Goal: Navigation & Orientation: Find specific page/section

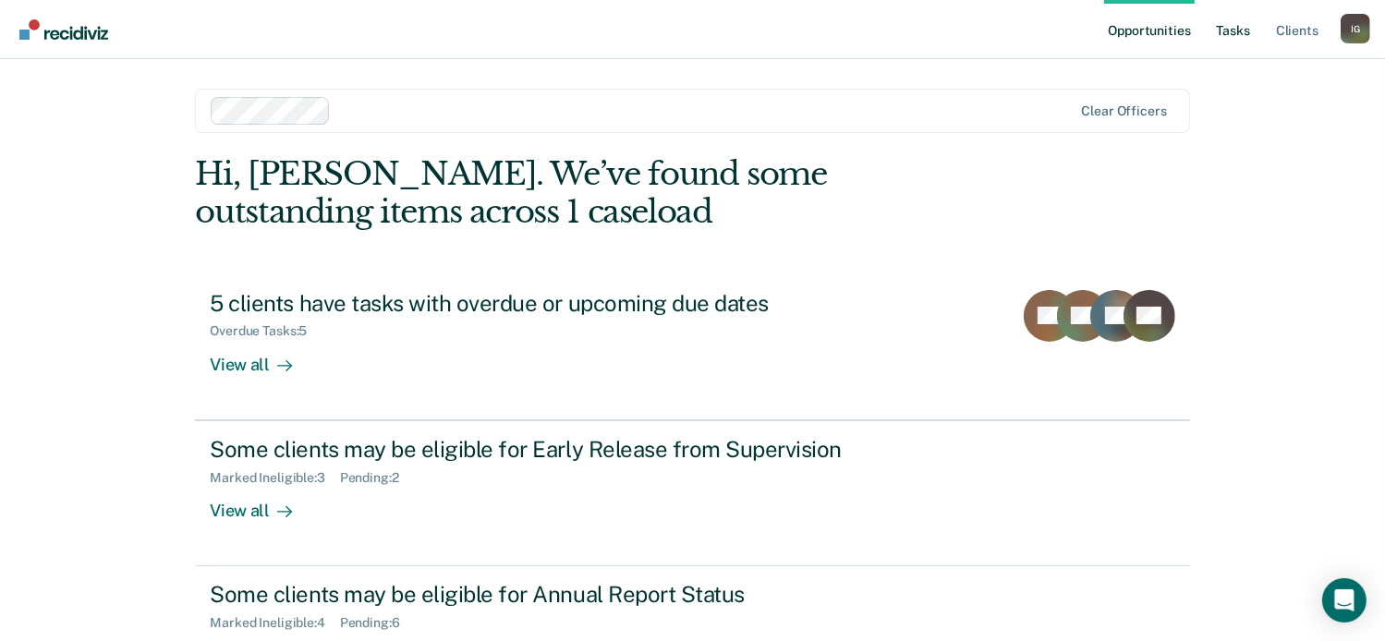
click at [1230, 27] on link "Tasks" at bounding box center [1233, 29] width 41 height 59
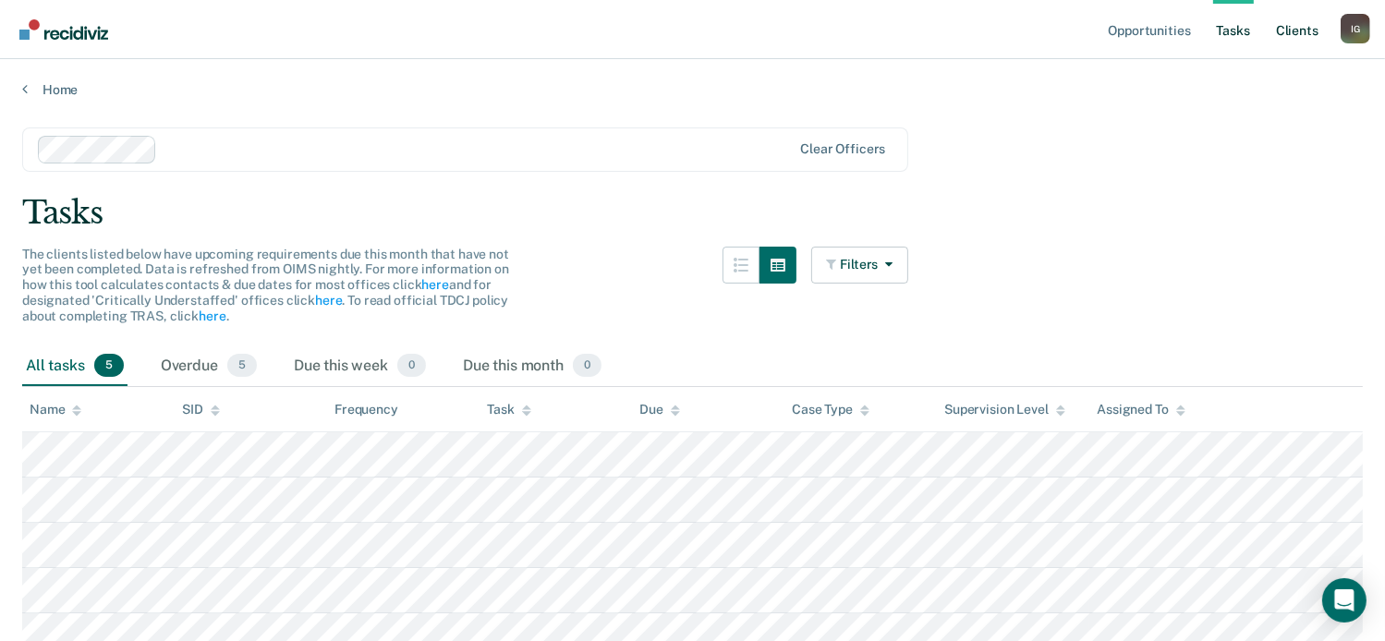
click at [1299, 34] on link "Client s" at bounding box center [1298, 29] width 50 height 59
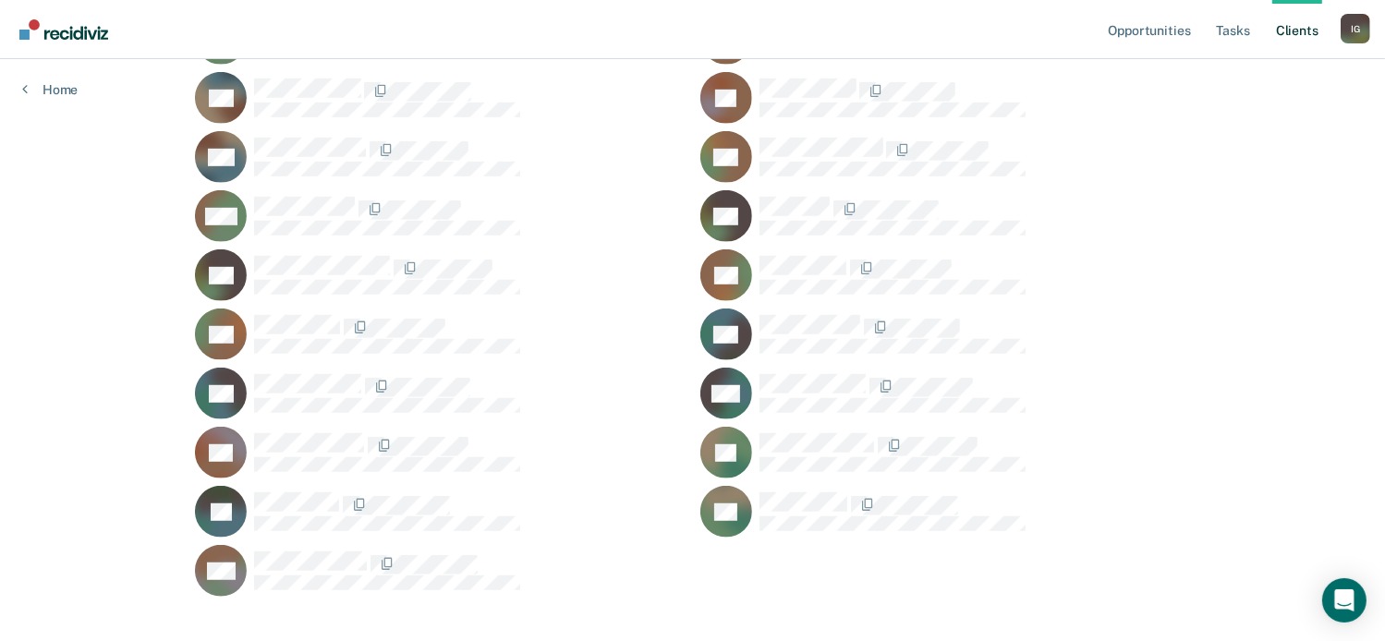
scroll to position [1179, 0]
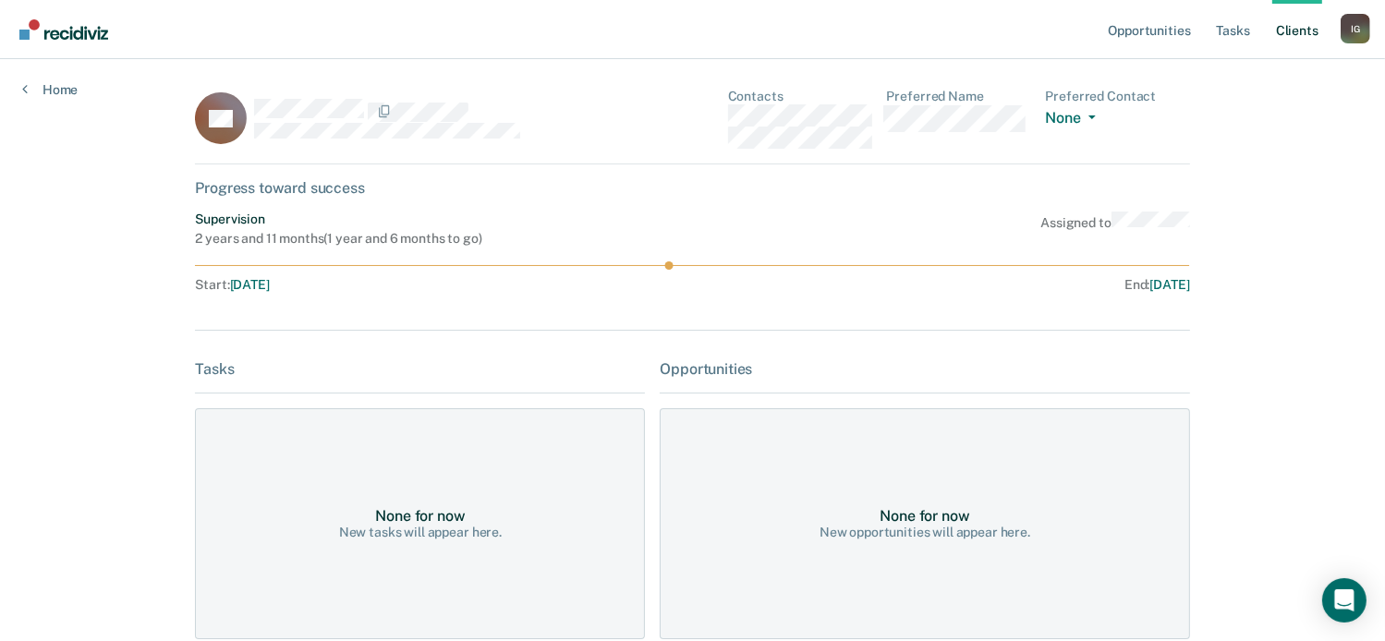
click at [1290, 35] on link "Client s" at bounding box center [1298, 29] width 50 height 59
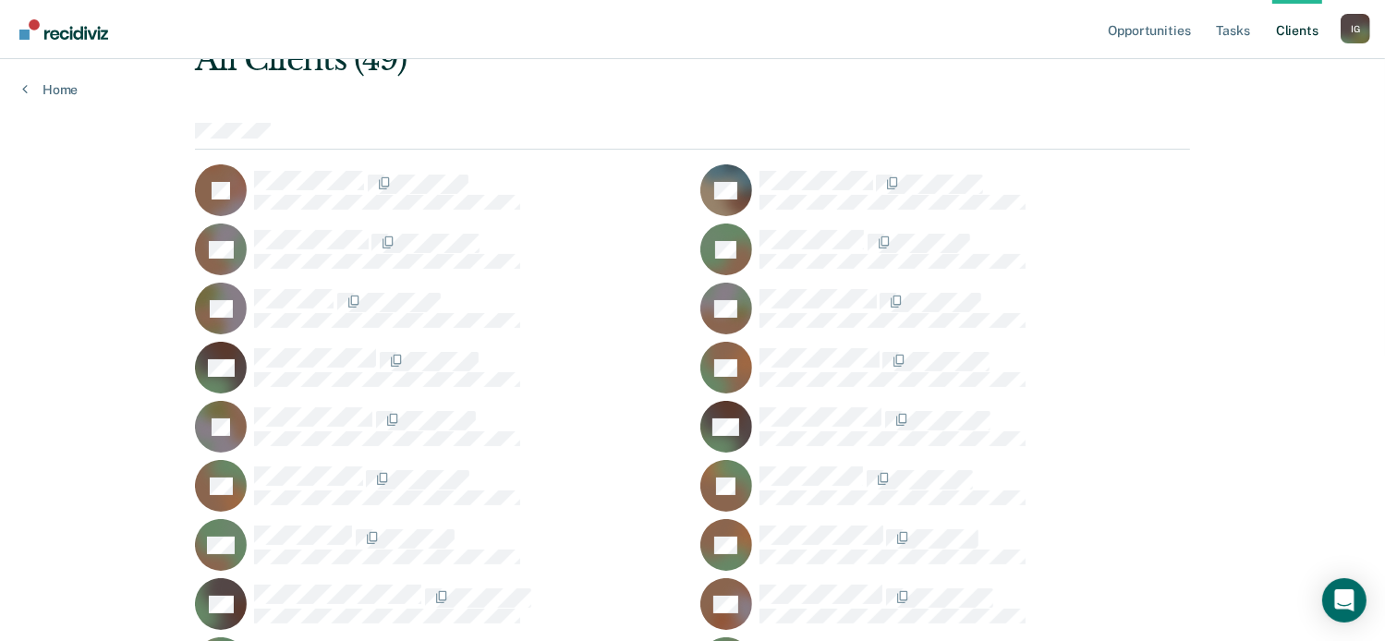
scroll to position [70, 0]
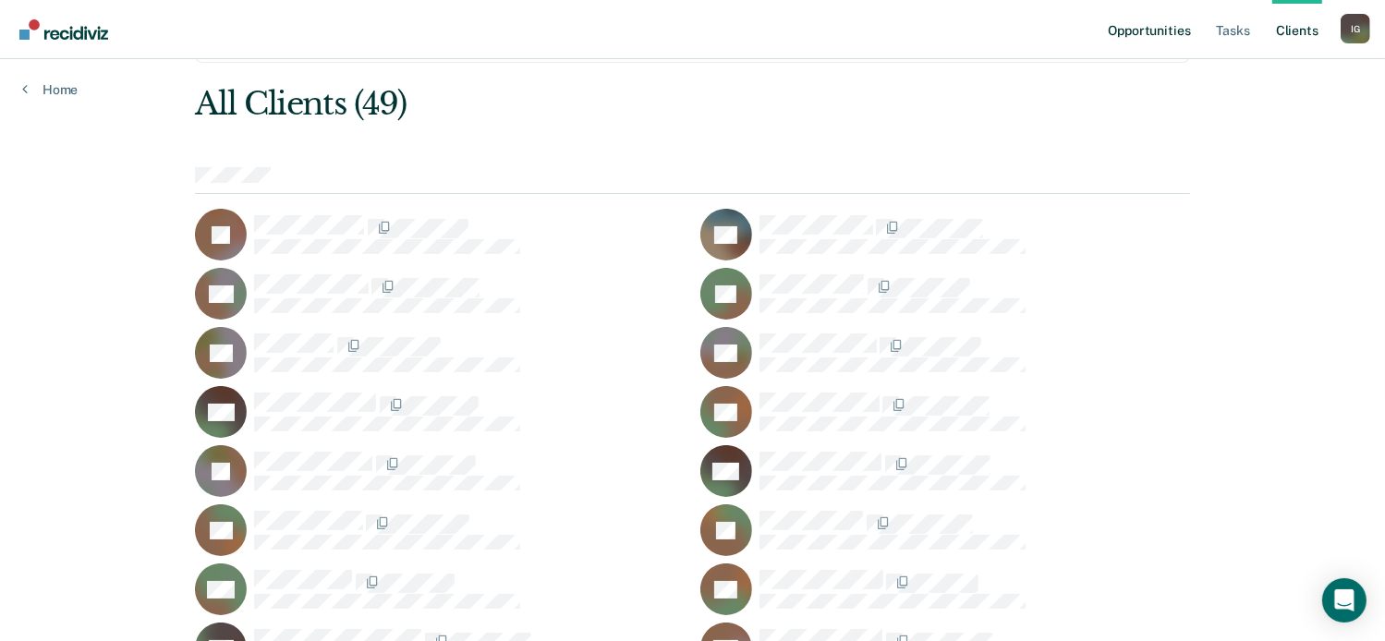
click at [1142, 34] on link "Opportunities" at bounding box center [1149, 29] width 90 height 59
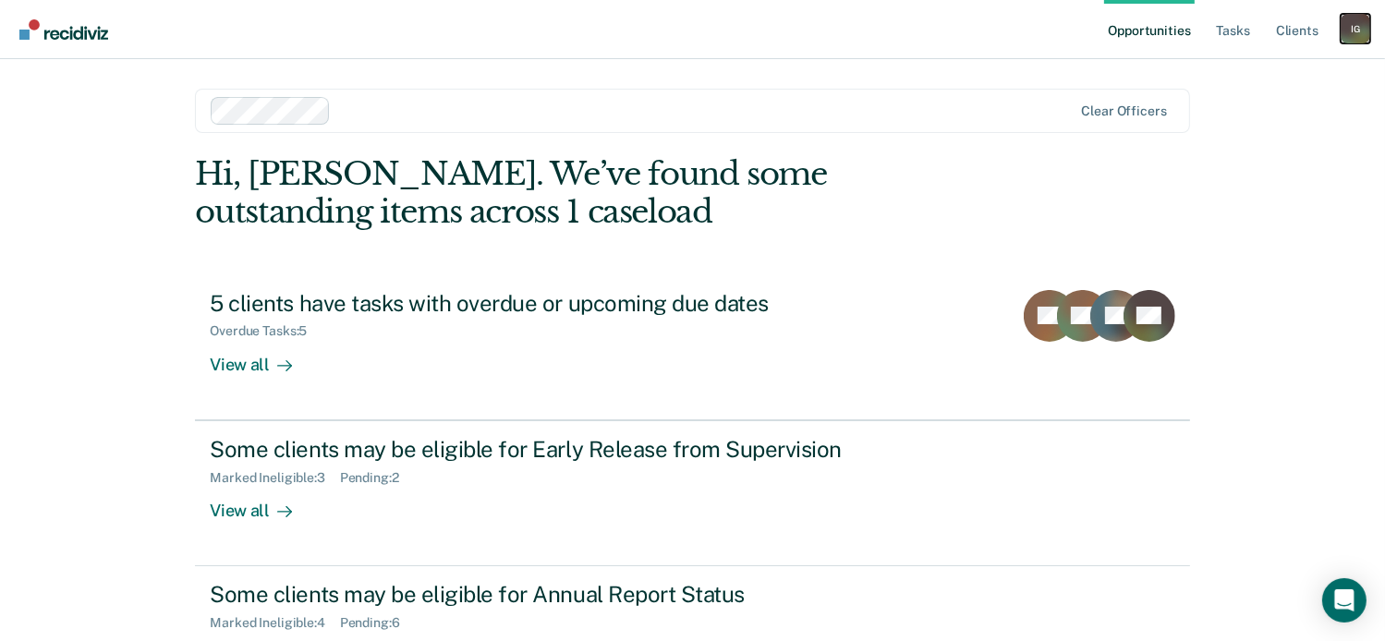
click at [1349, 33] on div "I G" at bounding box center [1356, 29] width 30 height 30
click at [1241, 75] on link "Profile" at bounding box center [1281, 75] width 149 height 16
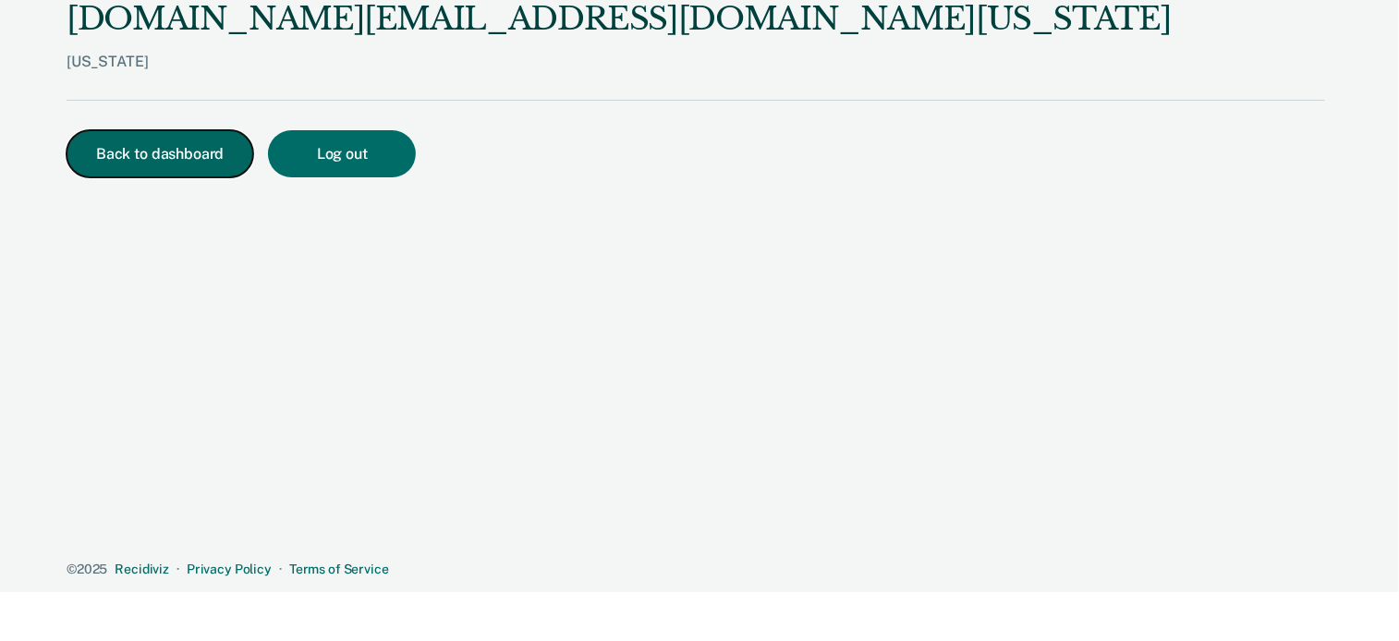
click at [99, 152] on button "Back to dashboard" at bounding box center [160, 153] width 187 height 47
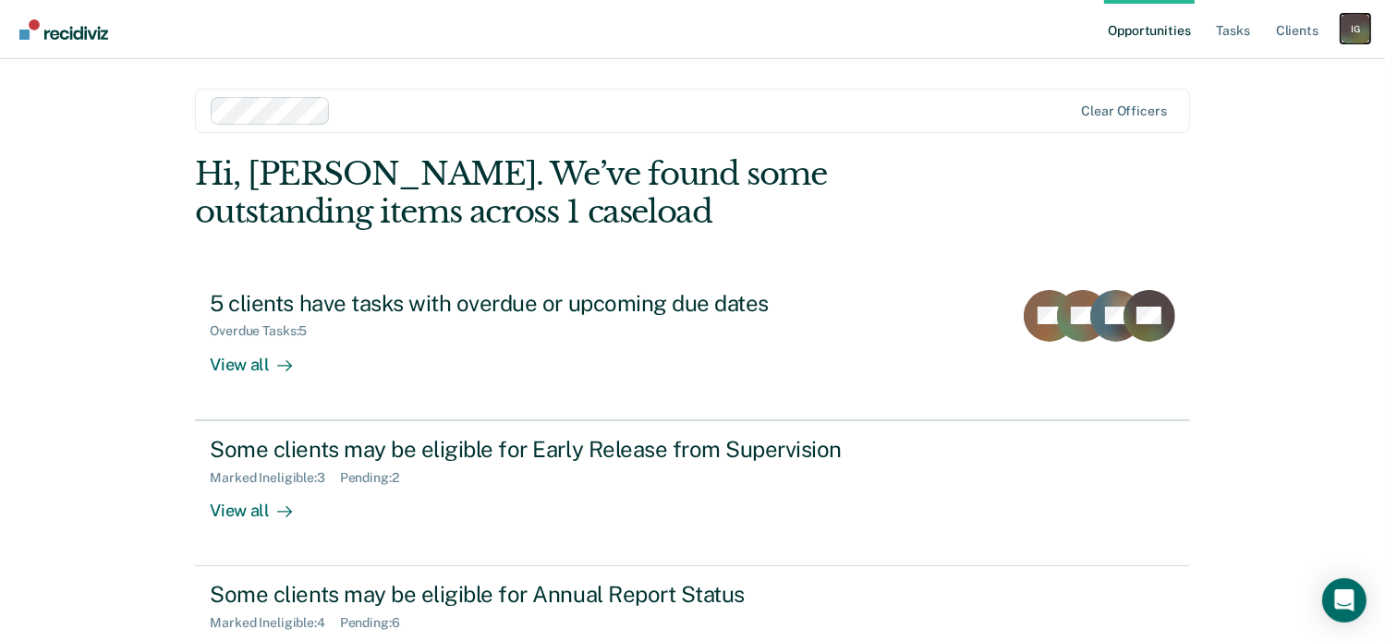
click at [1362, 35] on div "I G" at bounding box center [1356, 29] width 30 height 30
click at [1272, 101] on link "How it works" at bounding box center [1281, 99] width 149 height 16
click at [1142, 36] on link "Opportunities" at bounding box center [1149, 29] width 90 height 59
click at [1240, 32] on link "Tasks" at bounding box center [1233, 29] width 41 height 59
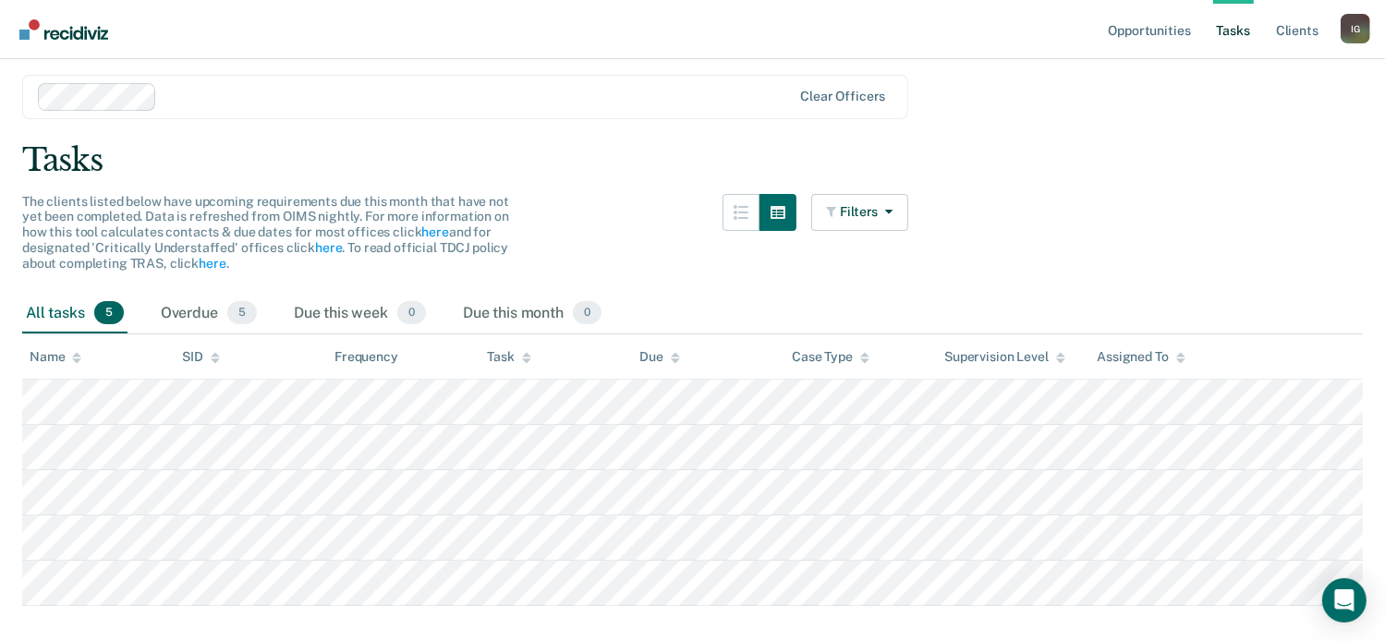
scroll to position [90, 0]
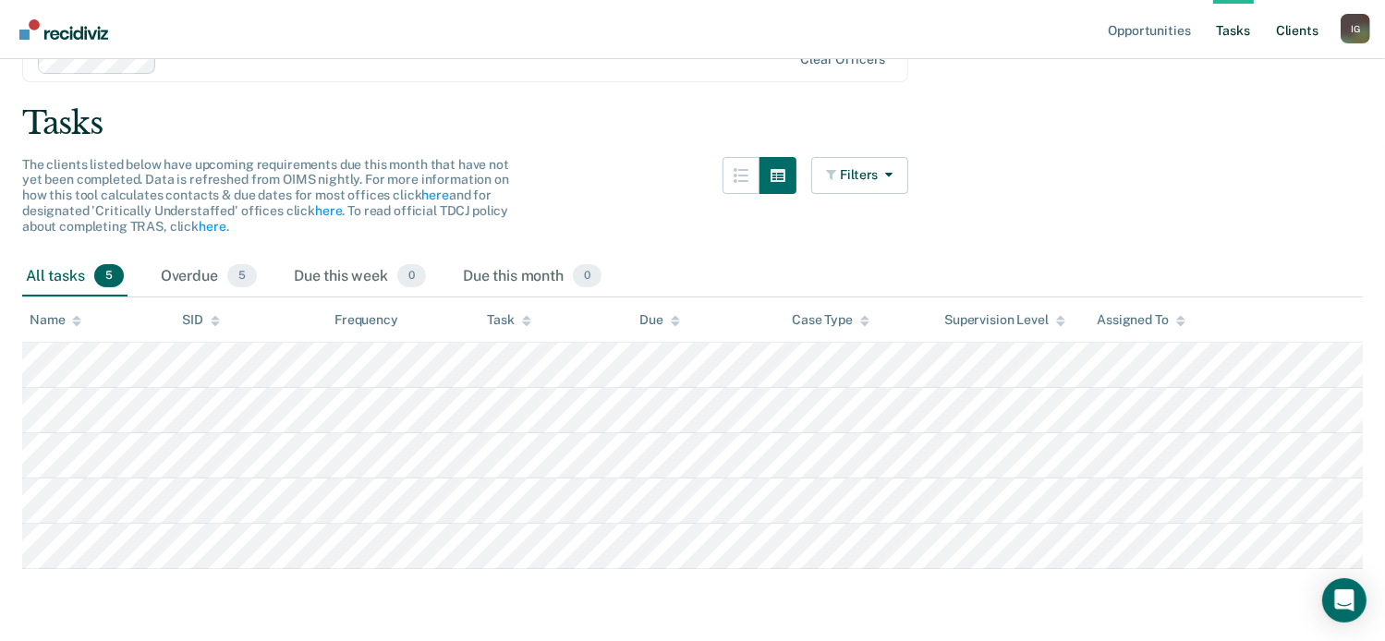
click at [1290, 32] on link "Client s" at bounding box center [1298, 29] width 50 height 59
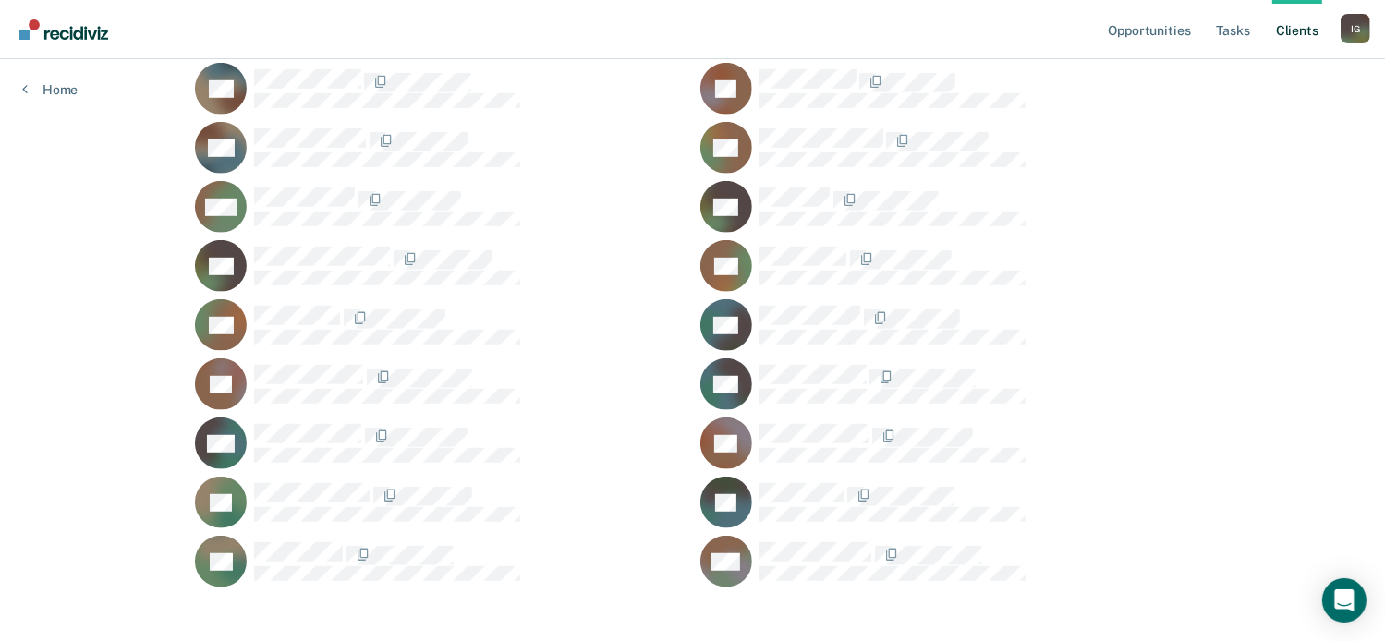
scroll to position [1179, 0]
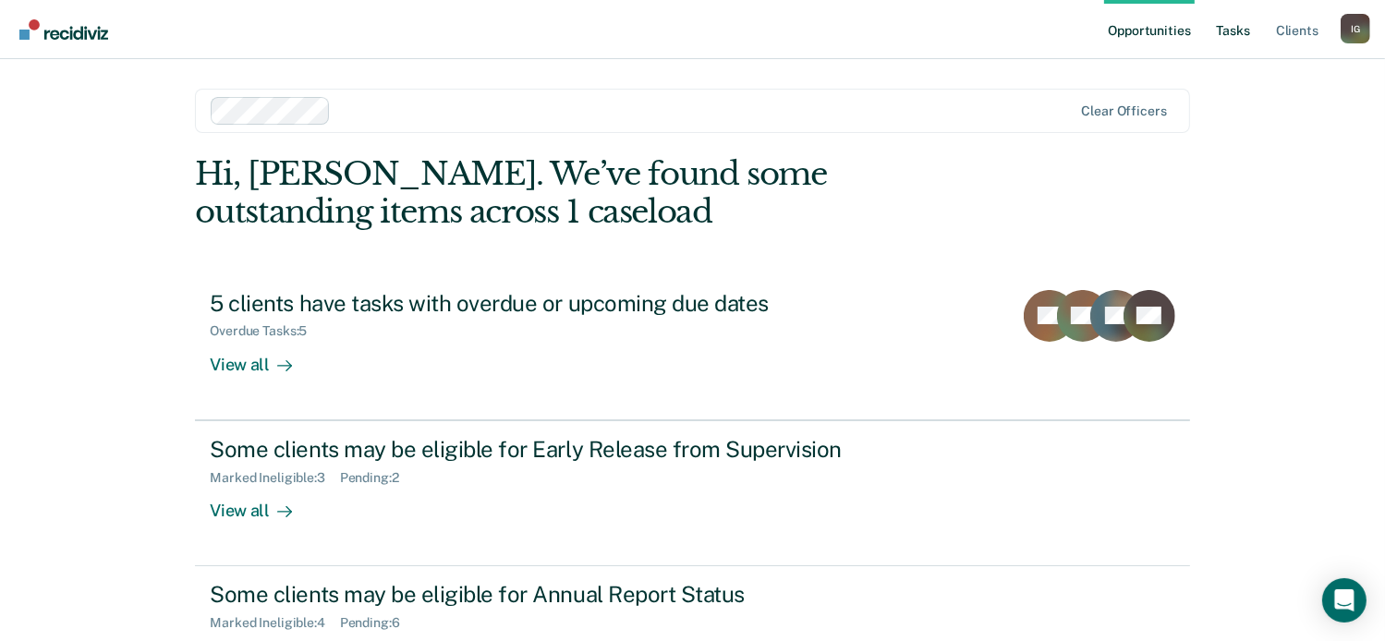
click at [1239, 32] on link "Tasks" at bounding box center [1233, 29] width 41 height 59
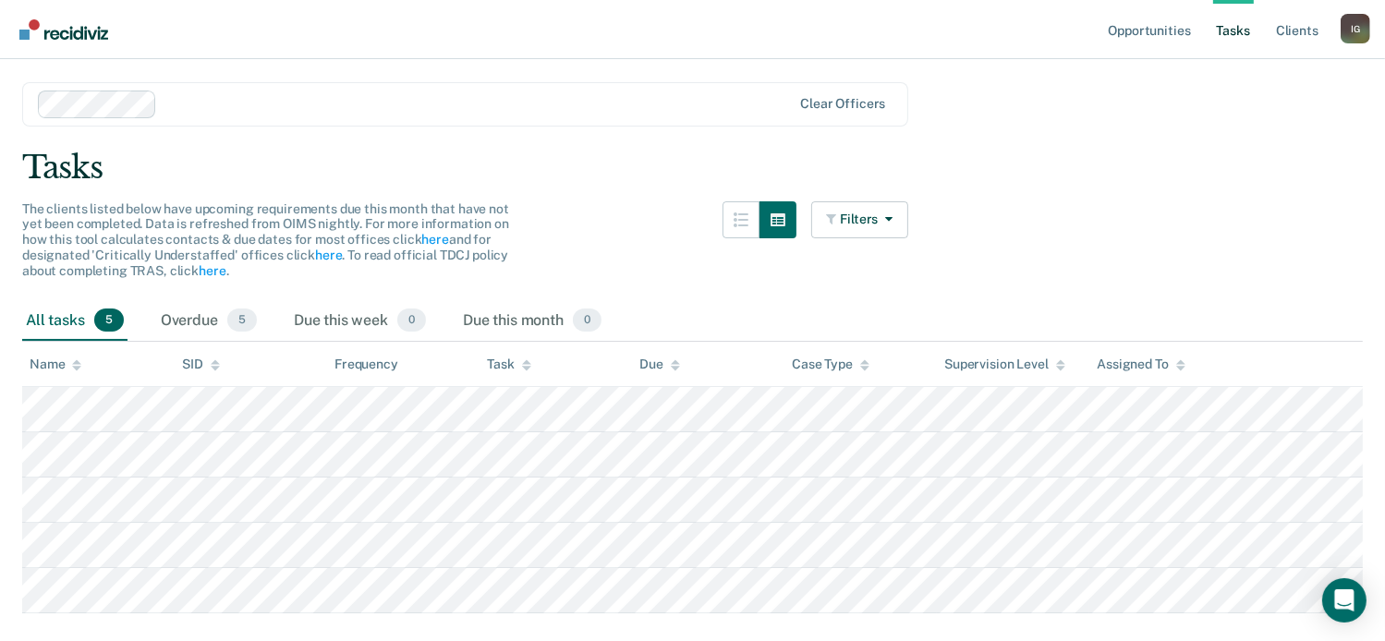
scroll to position [90, 0]
